Goal: Transaction & Acquisition: Purchase product/service

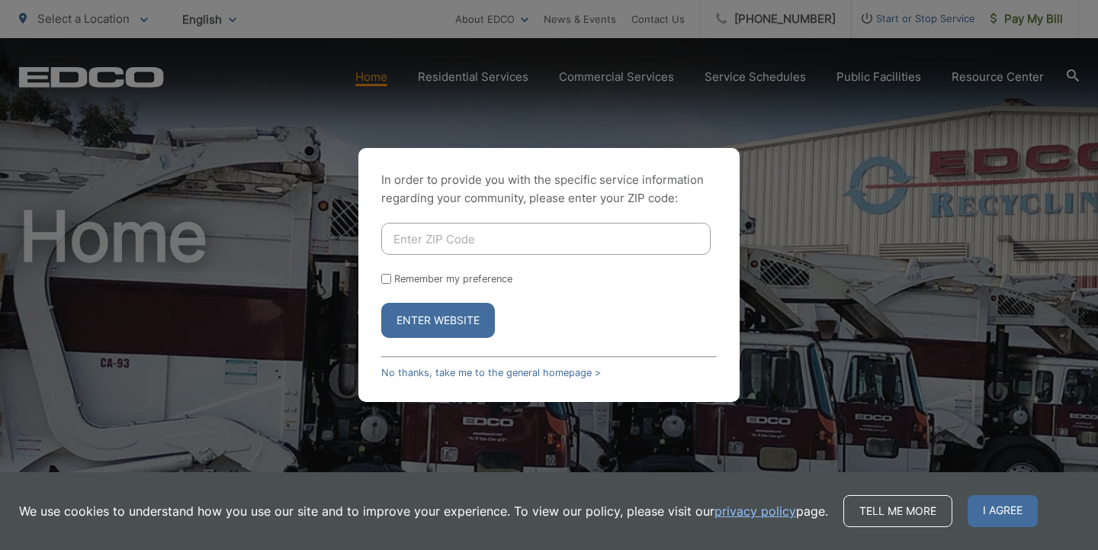
click at [430, 326] on button "Enter Website" at bounding box center [438, 320] width 114 height 35
click at [487, 240] on input "Enter ZIP Code" at bounding box center [546, 239] width 330 height 32
type input "91945"
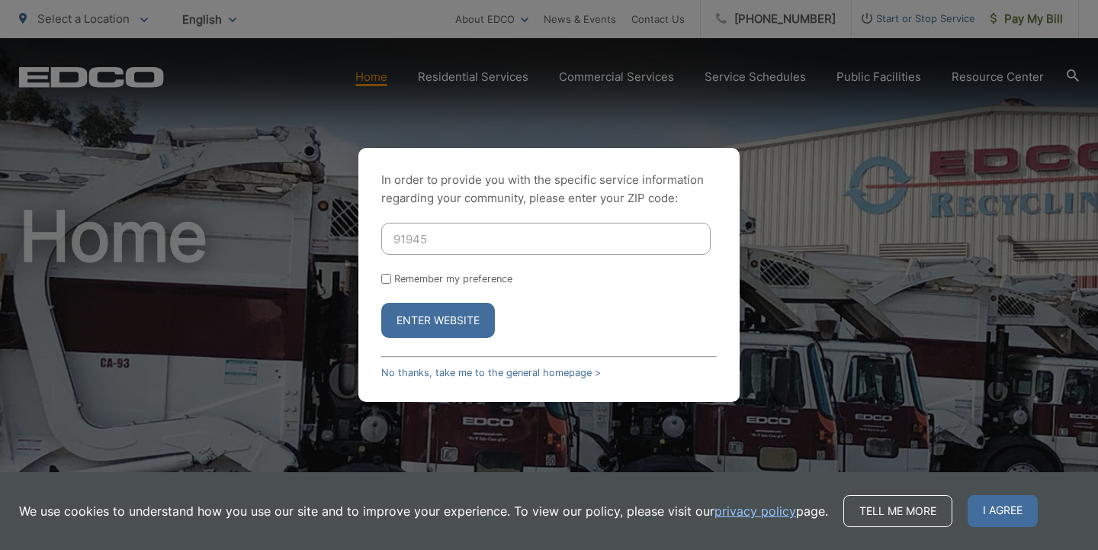
click at [426, 311] on button "Enter Website" at bounding box center [438, 320] width 114 height 35
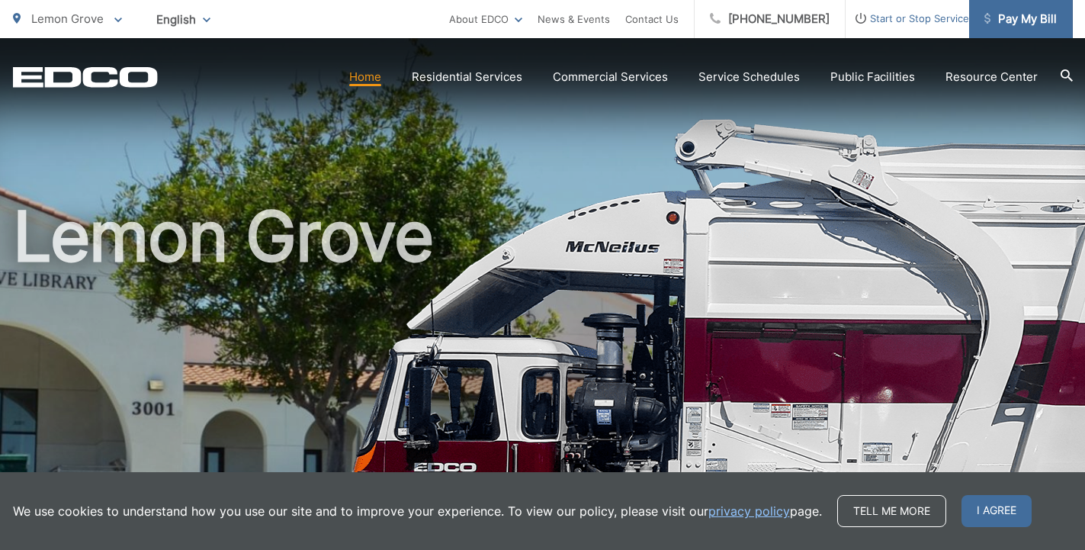
click at [1023, 19] on span "Pay My Bill" at bounding box center [1021, 19] width 72 height 18
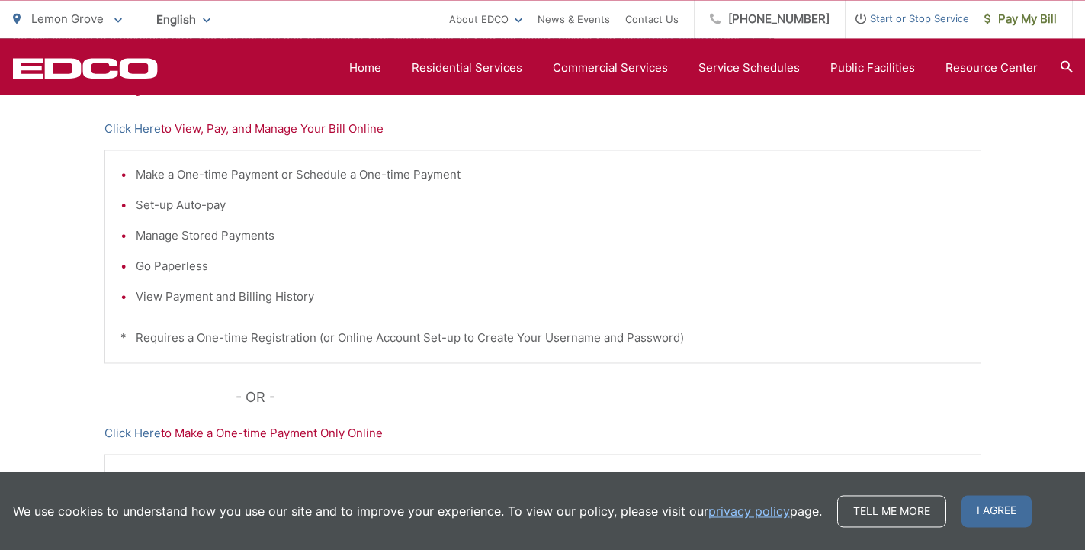
scroll to position [311, 0]
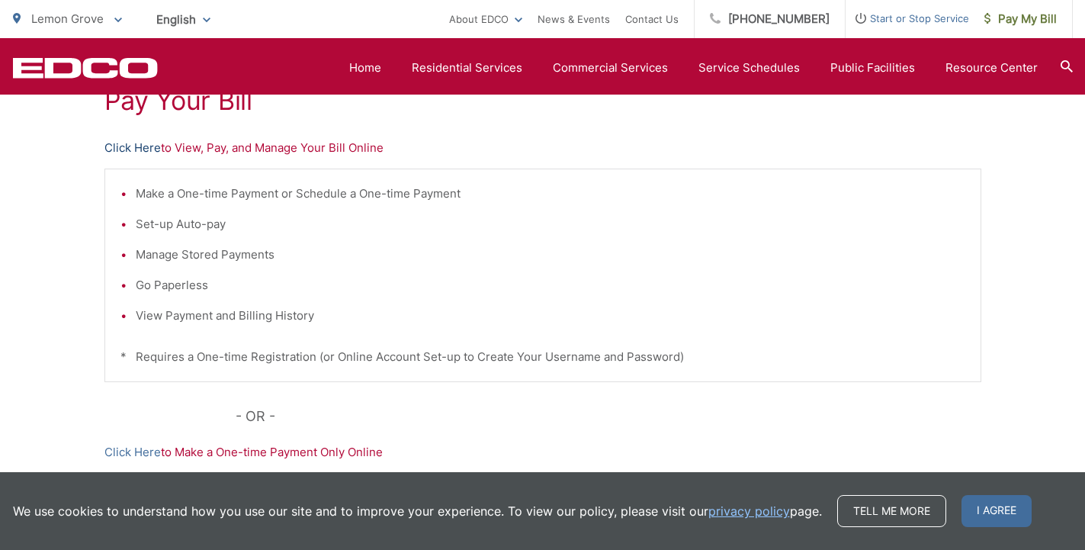
click at [144, 153] on link "Click Here" at bounding box center [133, 148] width 56 height 18
